Goal: Information Seeking & Learning: Learn about a topic

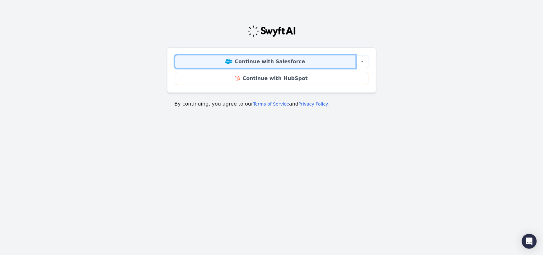
click at [287, 61] on link "Continue with Salesforce" at bounding box center [265, 61] width 181 height 13
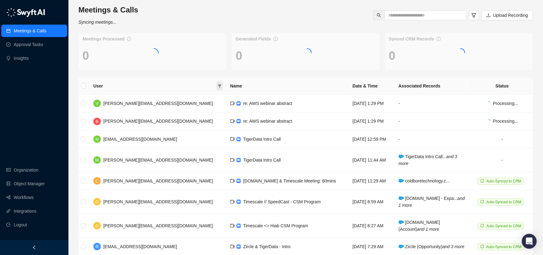
click at [216, 86] on span at bounding box center [219, 85] width 6 height 9
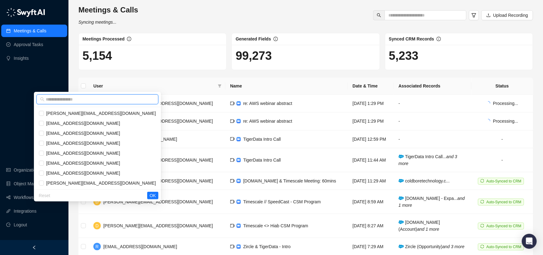
click at [145, 101] on input "text" at bounding box center [100, 99] width 109 height 7
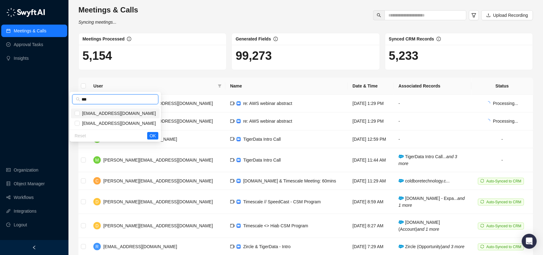
type input "***"
click at [126, 112] on span "mdefrancis@tigerdata.com" at bounding box center [118, 113] width 76 height 7
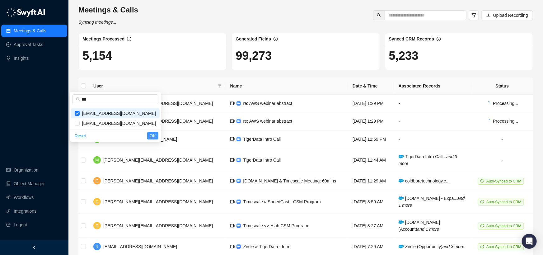
click at [155, 134] on span "OK" at bounding box center [153, 135] width 6 height 7
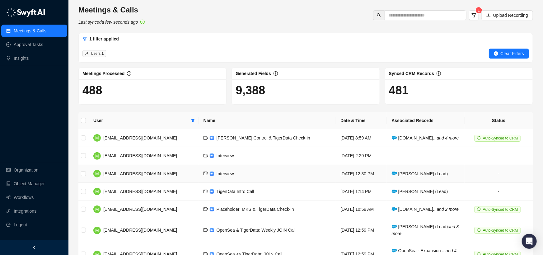
click at [214, 173] on td "Interview" at bounding box center [266, 174] width 137 height 18
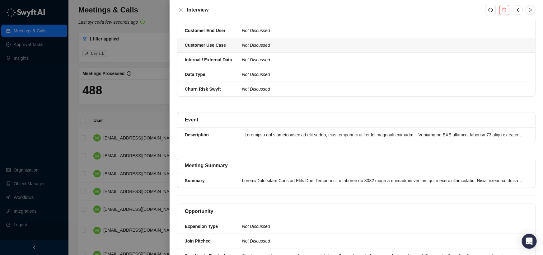
scroll to position [106, 0]
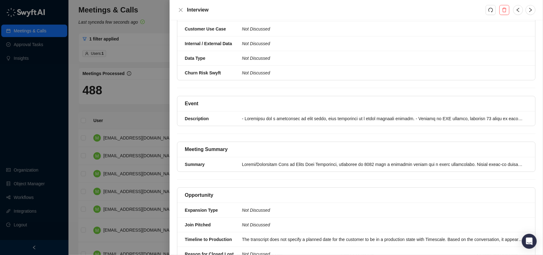
click at [255, 126] on div "Event Description" at bounding box center [356, 115] width 358 height 38
click at [260, 123] on li "Description" at bounding box center [356, 118] width 358 height 14
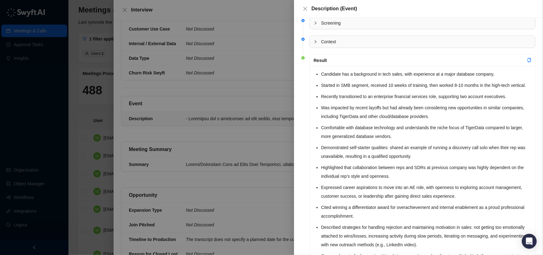
scroll to position [4, 0]
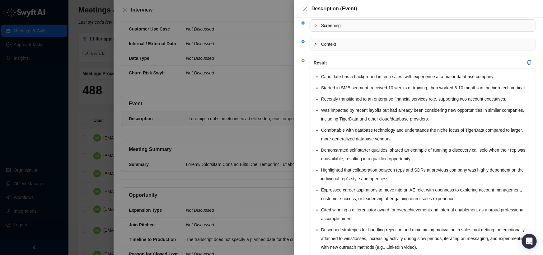
click at [282, 89] on div at bounding box center [271, 127] width 543 height 255
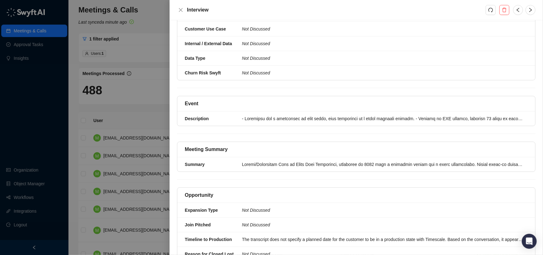
click at [112, 142] on div at bounding box center [271, 127] width 543 height 255
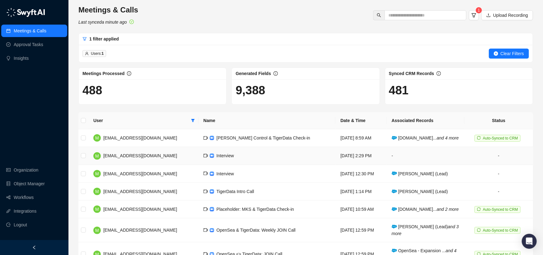
click at [229, 156] on td "Interview" at bounding box center [266, 156] width 137 height 18
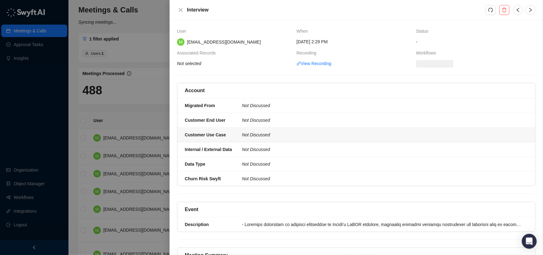
scroll to position [41, 0]
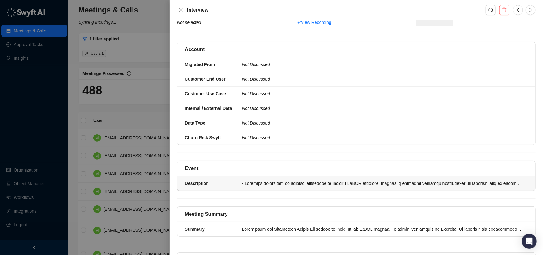
click at [279, 185] on div at bounding box center [383, 183] width 282 height 7
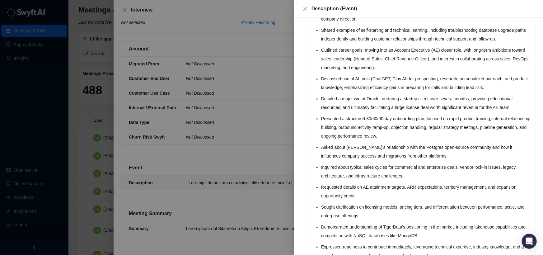
scroll to position [174, 0]
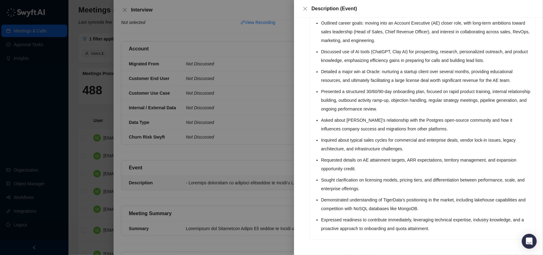
click at [422, 211] on li "Demonstrated understanding of TigerData’s positioning in the market, including …" at bounding box center [426, 203] width 210 height 17
drag, startPoint x: 432, startPoint y: 210, endPoint x: 384, endPoint y: 209, distance: 48.2
click at [384, 209] on li "Demonstrated understanding of TigerData’s positioning in the market, including …" at bounding box center [426, 203] width 210 height 17
click at [229, 192] on div at bounding box center [271, 127] width 543 height 255
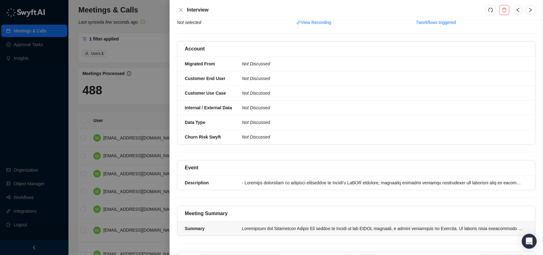
click at [300, 227] on div at bounding box center [383, 228] width 282 height 7
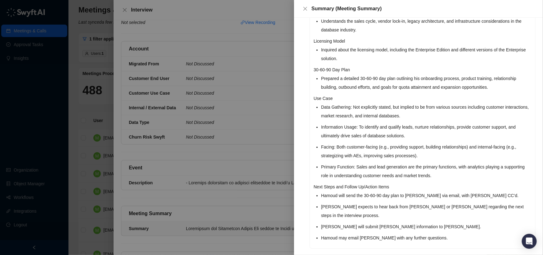
scroll to position [363, 0]
click at [411, 221] on li "Mike will submit Hamoud's information to Scott." at bounding box center [426, 225] width 210 height 9
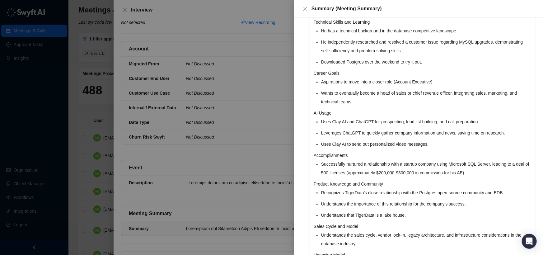
scroll to position [145, 0]
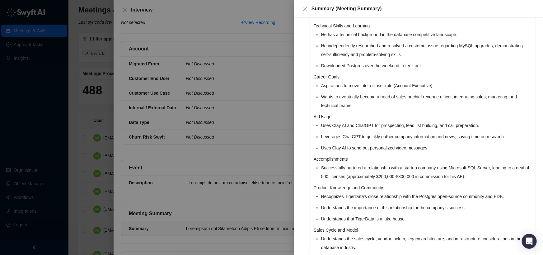
click at [281, 172] on div at bounding box center [271, 127] width 543 height 255
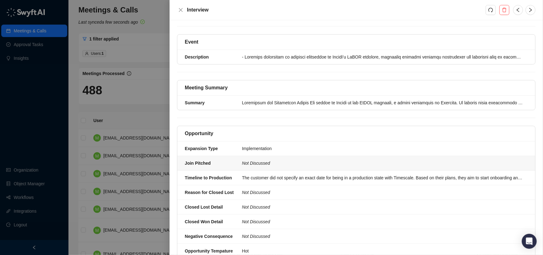
scroll to position [168, 0]
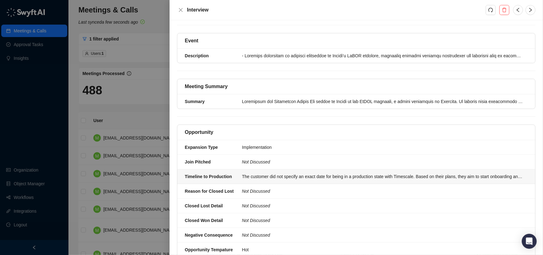
click at [281, 175] on div "The customer did not specify an exact date for being in a production state with…" at bounding box center [383, 176] width 282 height 7
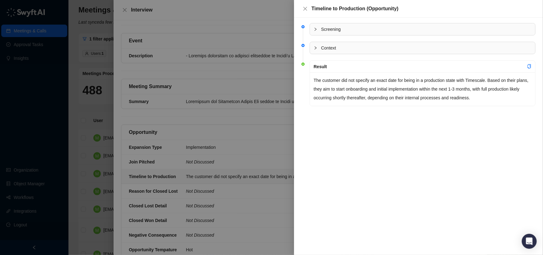
click at [259, 176] on div at bounding box center [271, 127] width 543 height 255
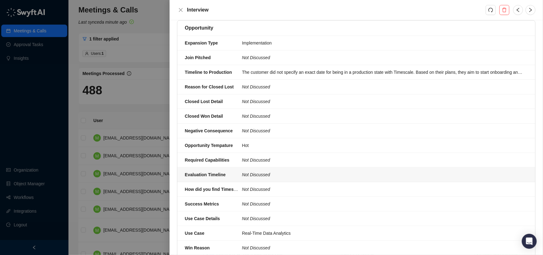
scroll to position [344, 0]
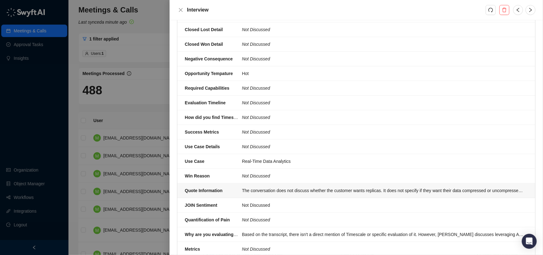
click at [260, 187] on div "The conversation does not discuss whether the customer wants replicas. It does …" at bounding box center [383, 190] width 282 height 7
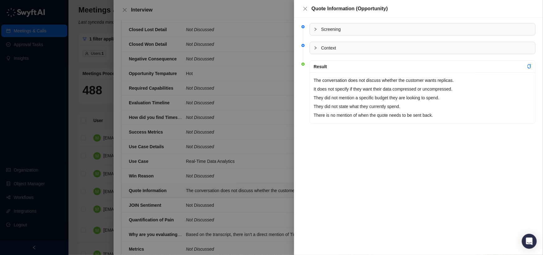
click at [228, 177] on div at bounding box center [271, 127] width 543 height 255
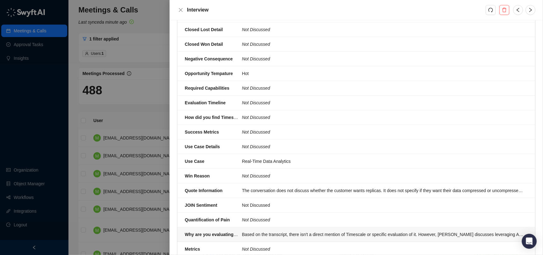
click at [257, 234] on div "Based on the transcript, there isn't a direct mention of Timescale or specific …" at bounding box center [383, 234] width 282 height 7
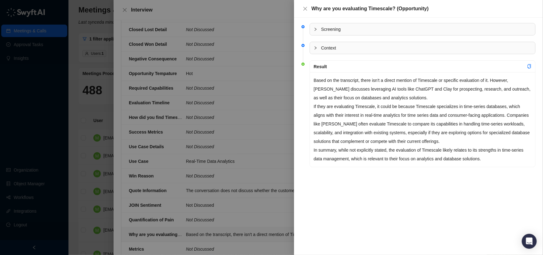
click at [284, 100] on div at bounding box center [271, 127] width 543 height 255
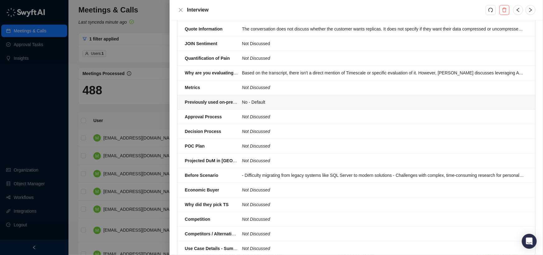
scroll to position [505, 0]
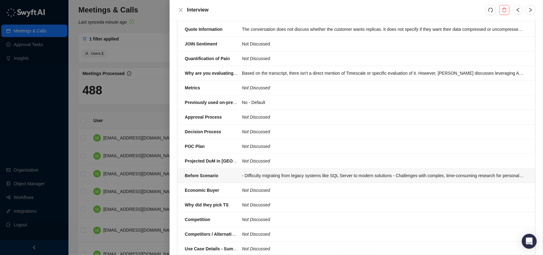
click at [299, 172] on div "- Difficulty migrating from legacy systems like SQL Server to modern solutions …" at bounding box center [383, 175] width 282 height 7
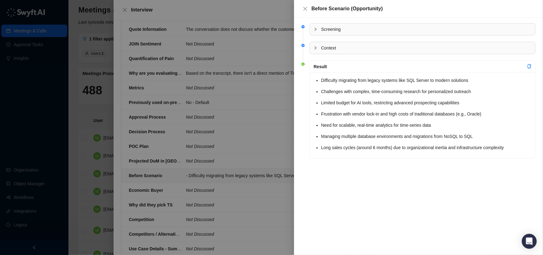
click at [252, 115] on div at bounding box center [271, 127] width 543 height 255
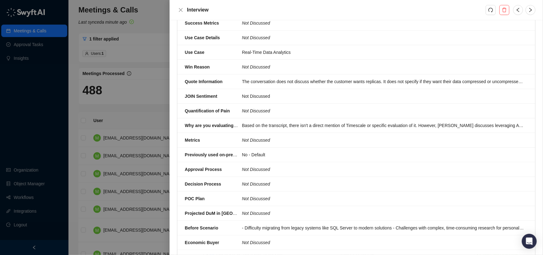
scroll to position [435, 0]
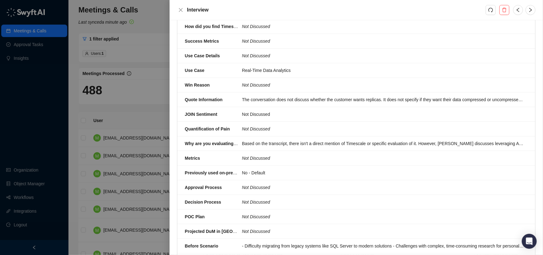
click at [127, 151] on div at bounding box center [271, 127] width 543 height 255
